Goal: Check status: Check status

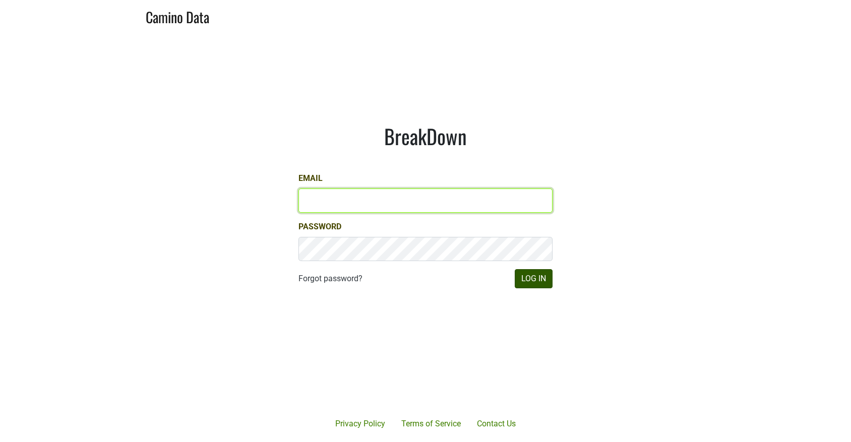
type input "[EMAIL_ADDRESS][DOMAIN_NAME]"
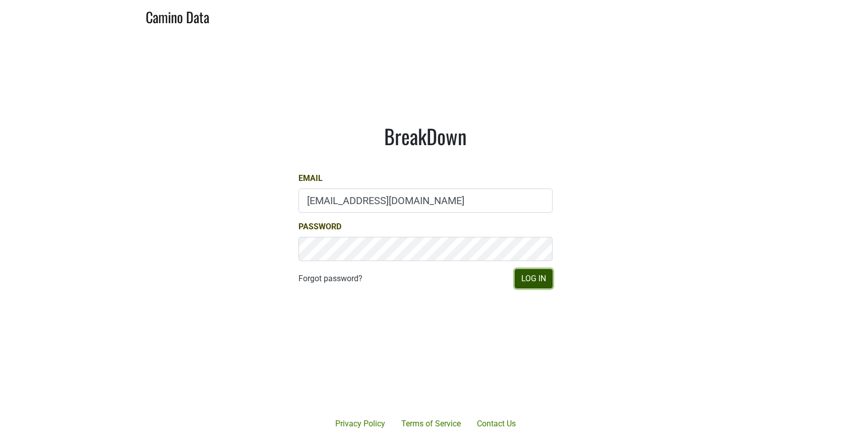
click at [537, 284] on button "Log In" at bounding box center [534, 278] width 38 height 19
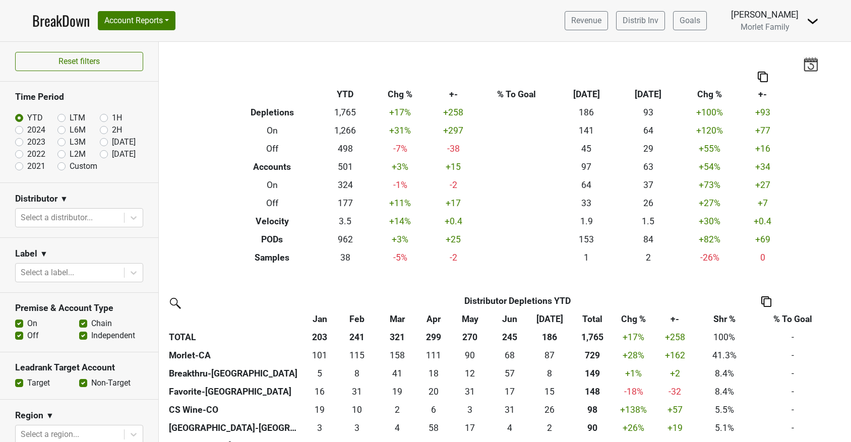
click at [27, 131] on label "2024" at bounding box center [36, 130] width 18 height 12
click at [18, 131] on input "2024" at bounding box center [35, 129] width 40 height 10
radio input "true"
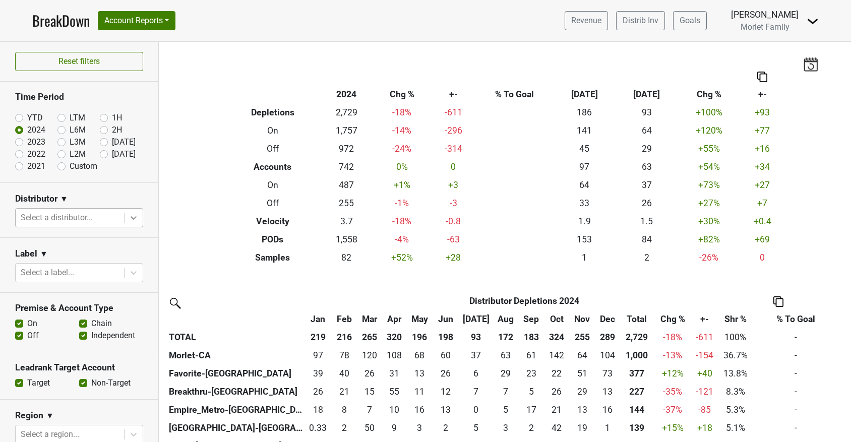
click at [129, 217] on icon at bounding box center [134, 218] width 10 height 10
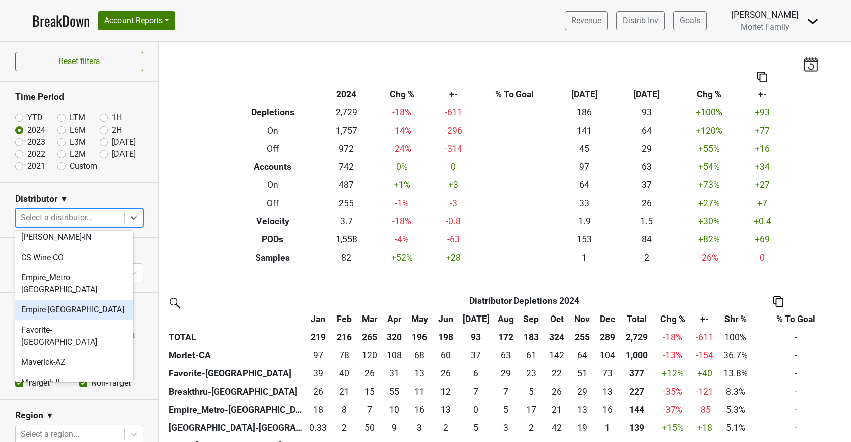
scroll to position [134, 0]
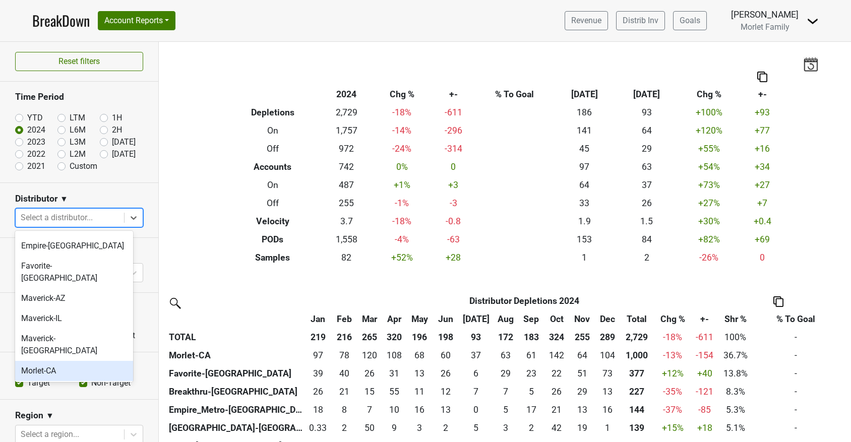
click at [85, 361] on div "Morlet-CA" at bounding box center [74, 371] width 118 height 20
